Goal: Find specific fact: Find specific page/section

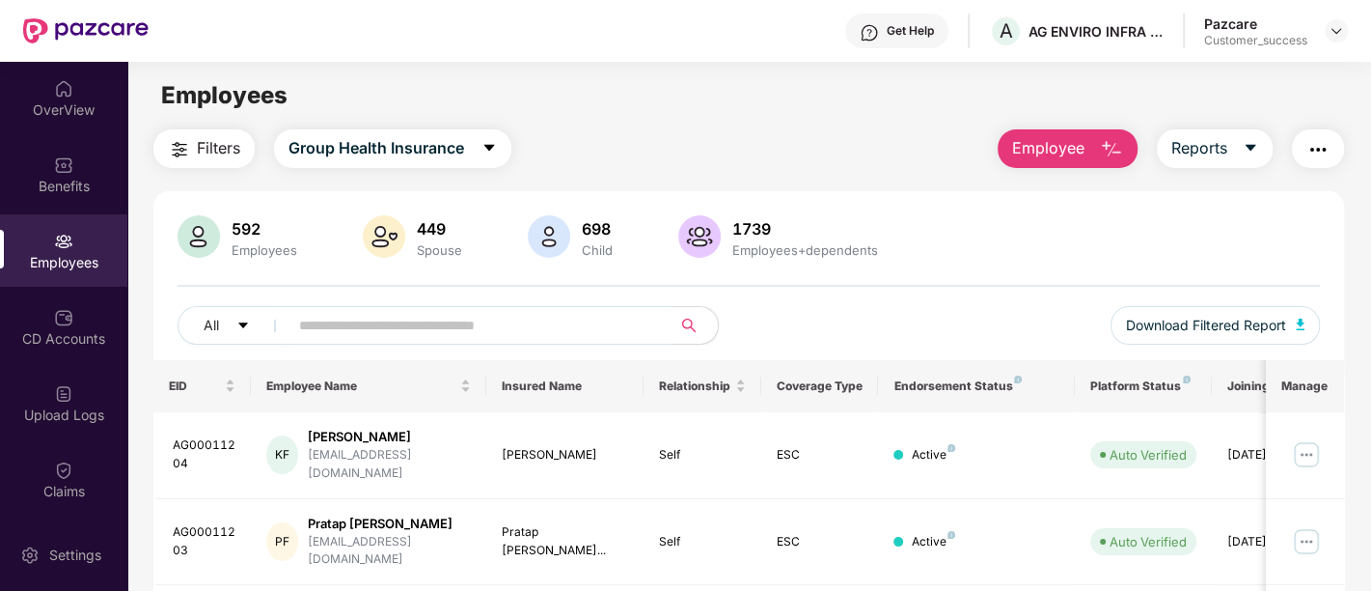
click at [455, 336] on input "text" at bounding box center [472, 325] width 346 height 29
click at [514, 318] on input "text" at bounding box center [472, 325] width 346 height 29
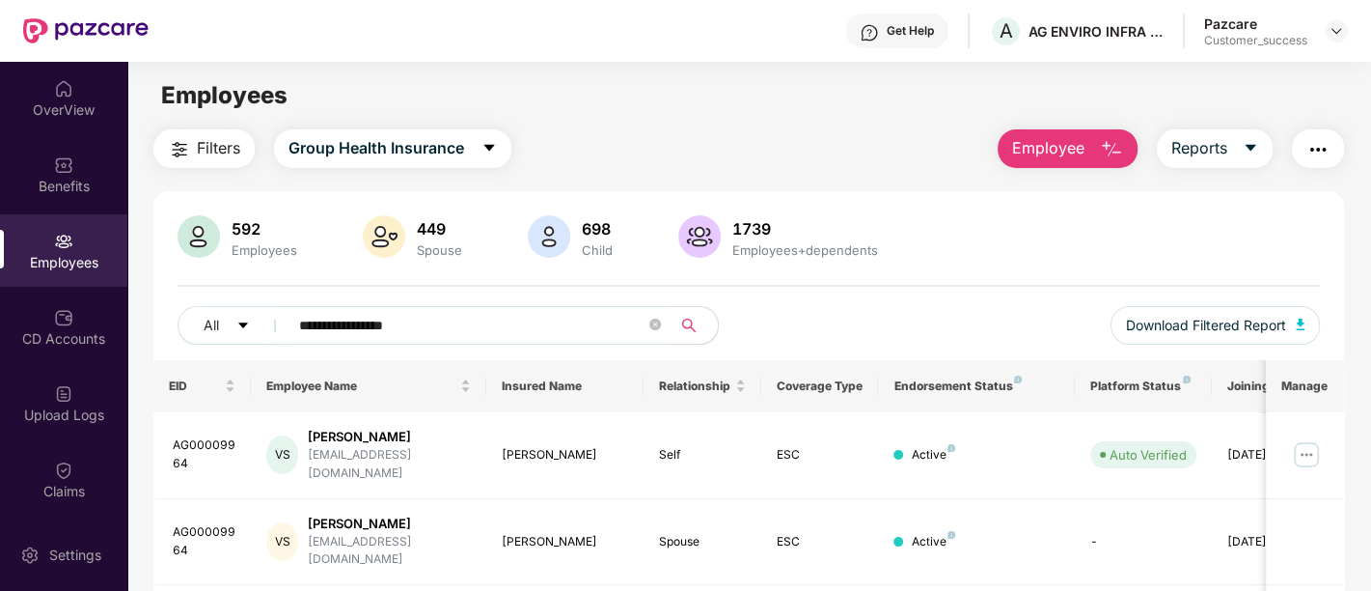
scroll to position [170, 0]
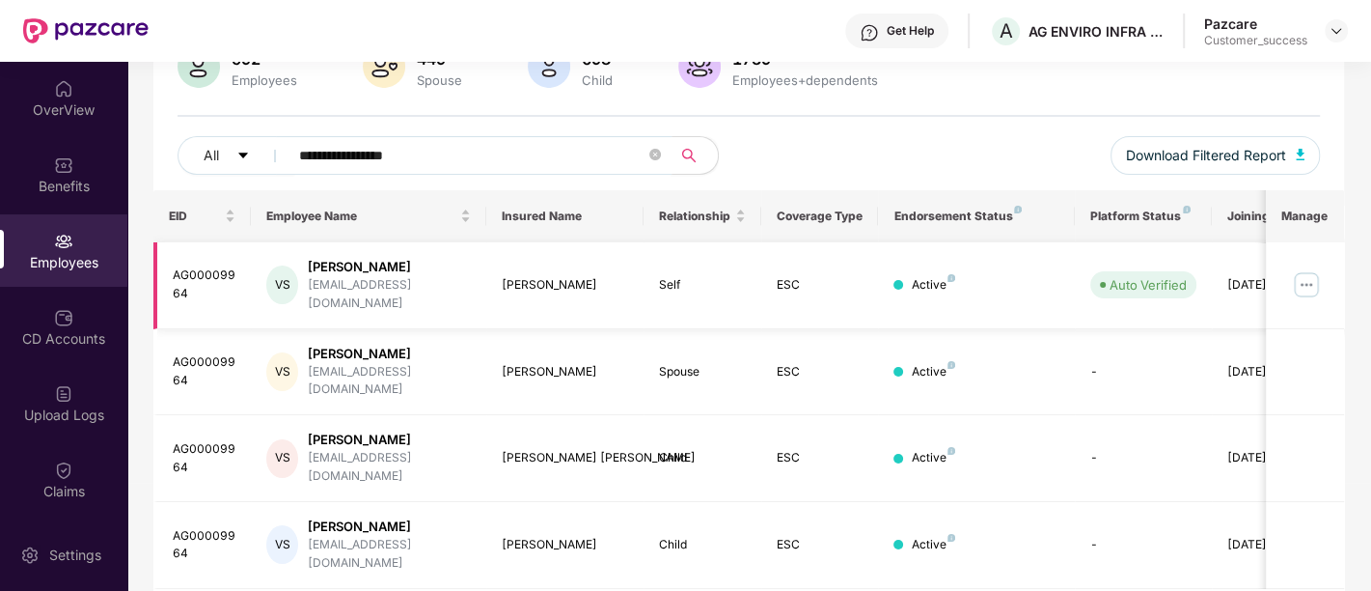
type input "**********"
click at [1301, 269] on img at bounding box center [1306, 284] width 31 height 31
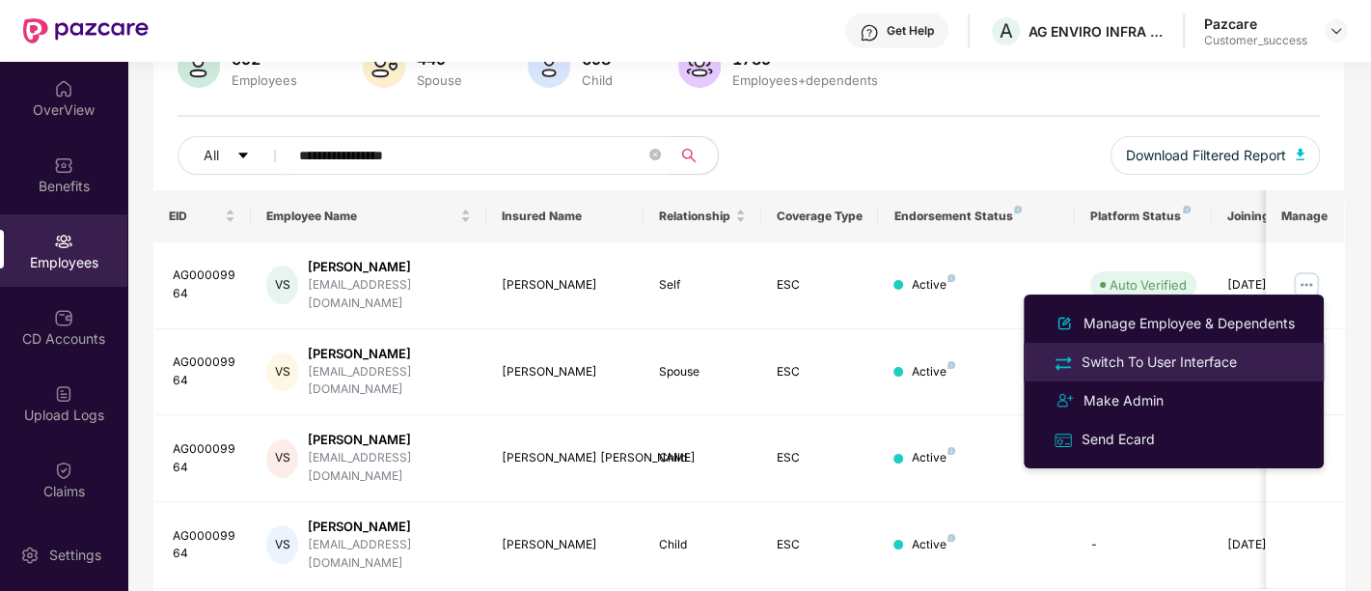
click at [1191, 364] on div "Switch To User Interface" at bounding box center [1159, 361] width 163 height 21
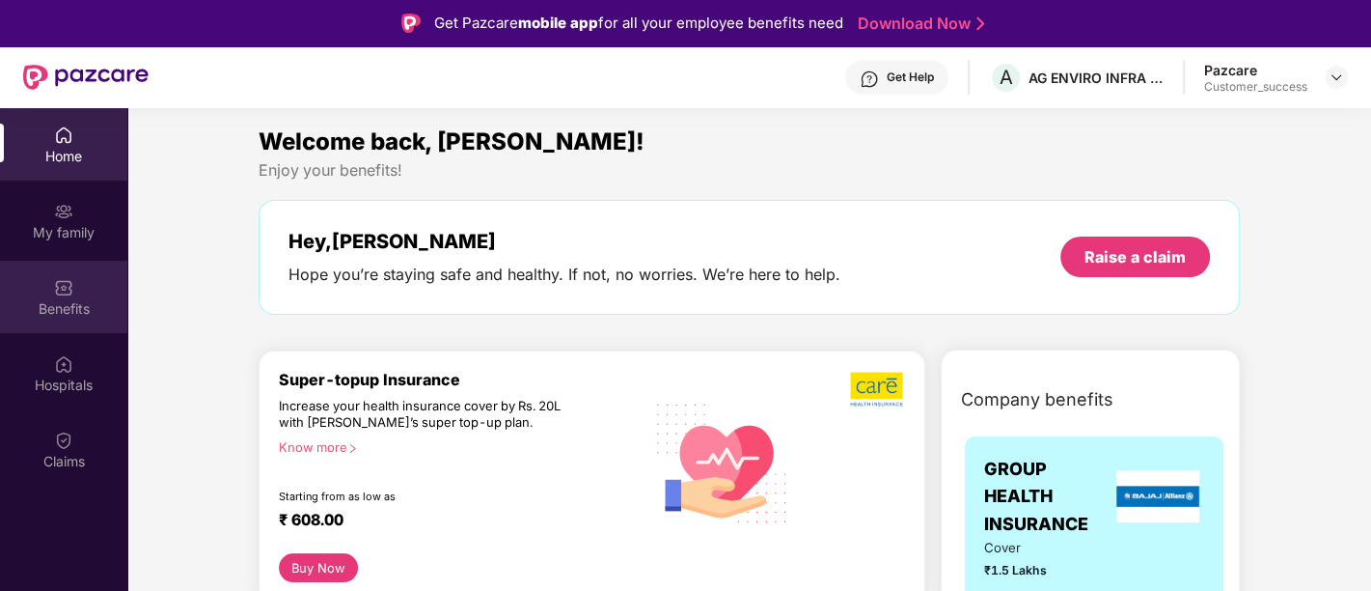
click at [72, 289] on img at bounding box center [63, 287] width 19 height 19
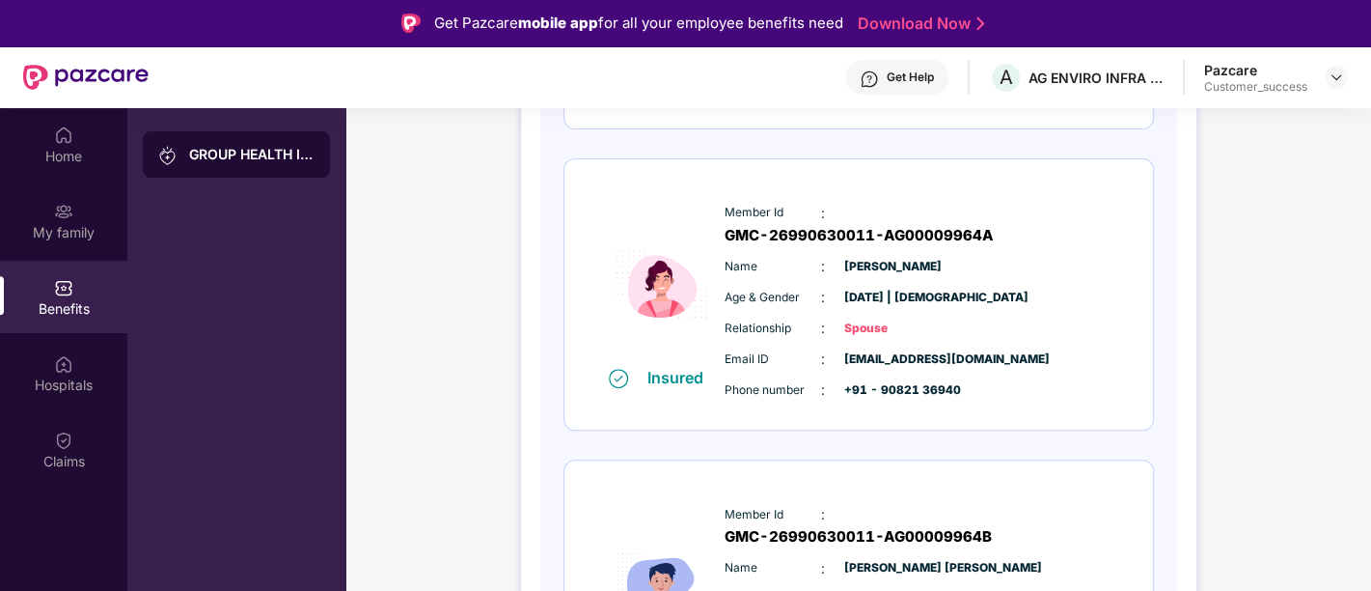
scroll to position [516, 0]
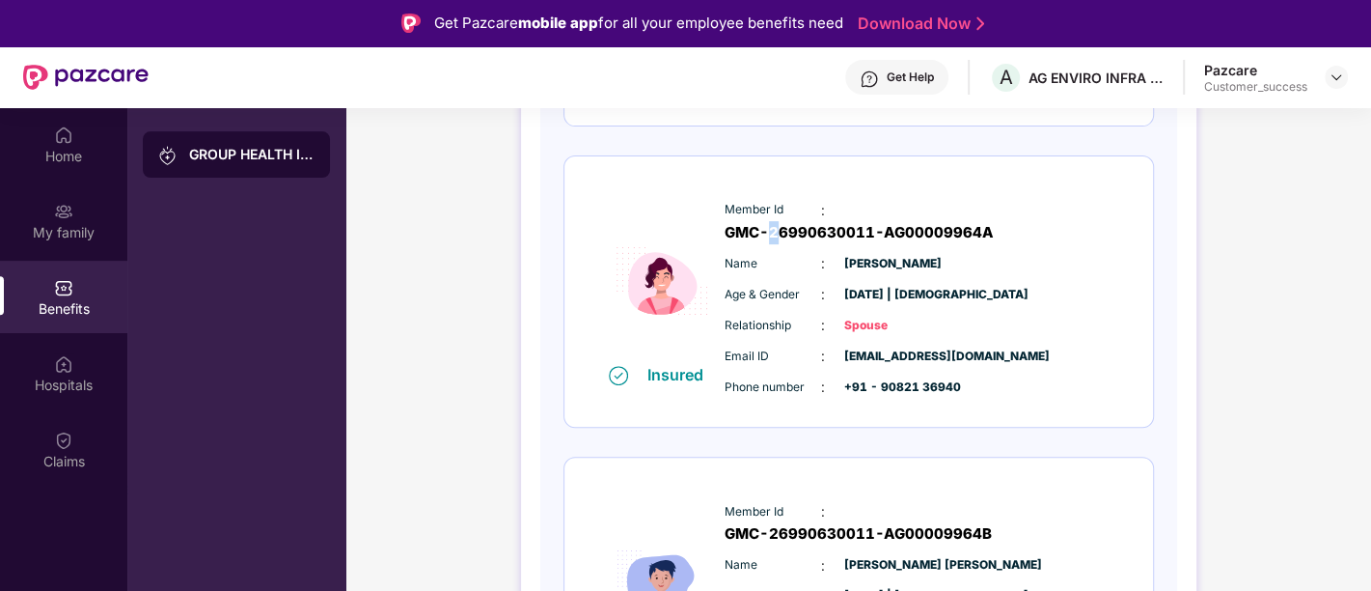
click at [895, 221] on span "GMC-26990630011-AG00009964A" at bounding box center [859, 232] width 269 height 23
drag, startPoint x: 849, startPoint y: 210, endPoint x: 1066, endPoint y: 211, distance: 217.1
click at [994, 221] on span "GMC-26990630011-AG00009964A" at bounding box center [859, 232] width 269 height 23
drag, startPoint x: 1111, startPoint y: 201, endPoint x: 840, endPoint y: 209, distance: 270.3
click at [840, 209] on div "Member Id : GMC-26990630011-AG00009964A Name : [PERSON_NAME] Age & Gender : [DA…" at bounding box center [916, 299] width 393 height 218
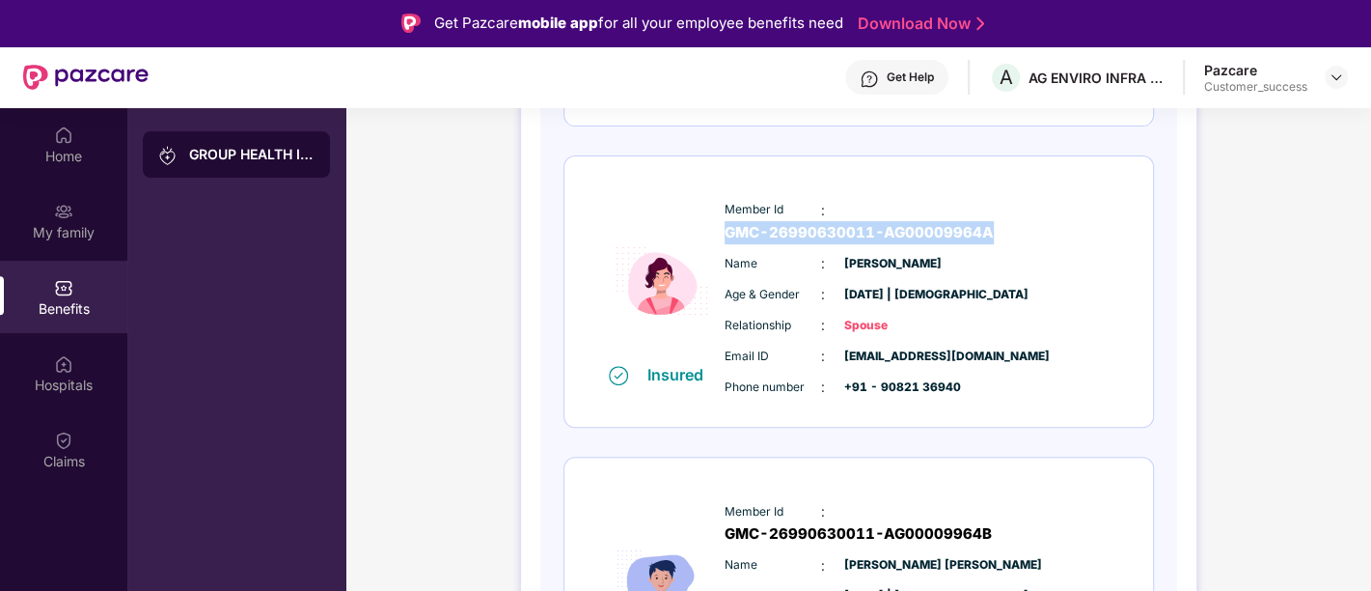
copy span "GMC-26990630011-AG00009964A"
